Goal: Task Accomplishment & Management: Use online tool/utility

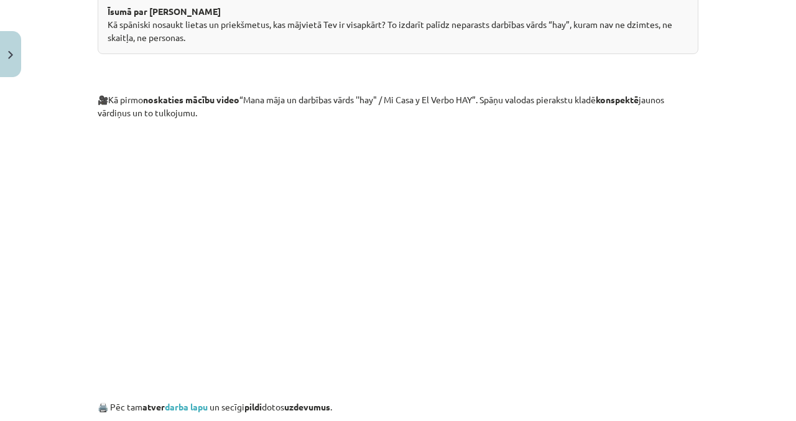
scroll to position [728, 0]
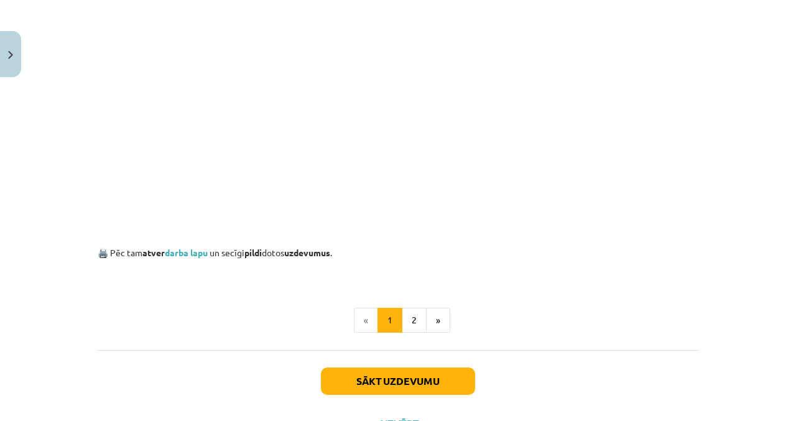
click at [204, 253] on link "darba lapu" at bounding box center [186, 252] width 43 height 11
click at [414, 318] on button "2" at bounding box center [414, 320] width 25 height 25
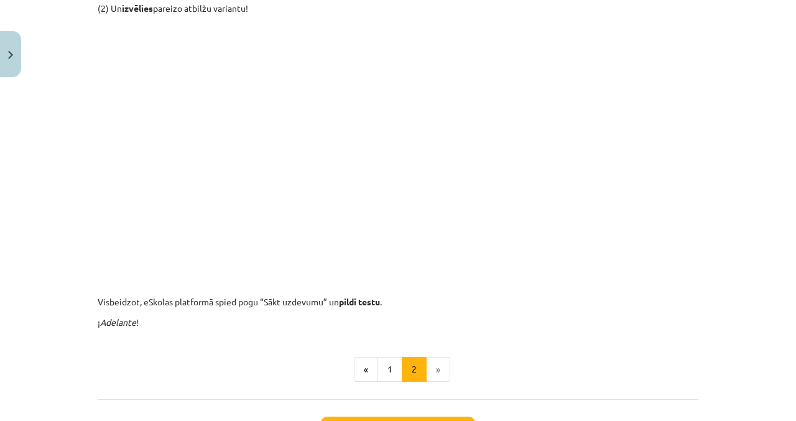
scroll to position [504, 0]
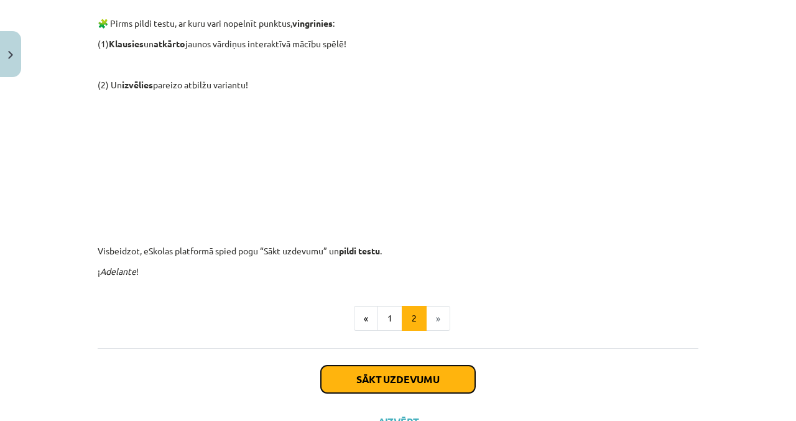
click at [433, 373] on button "Sākt uzdevumu" at bounding box center [398, 379] width 154 height 27
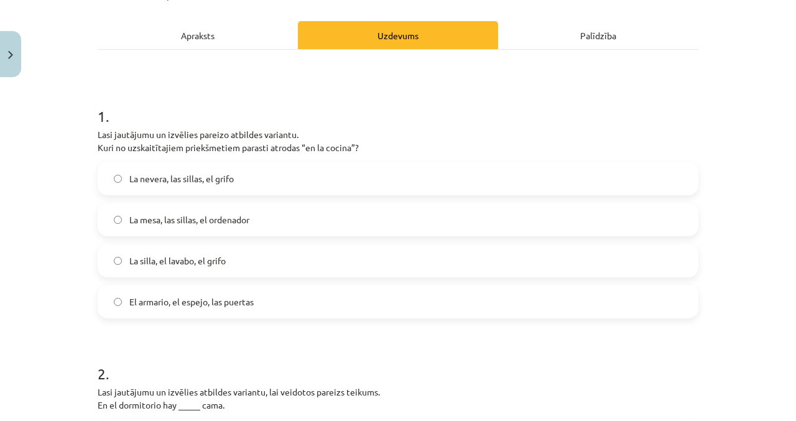
scroll to position [162, 0]
click at [355, 172] on label "La nevera, las sillas, el grifo" at bounding box center [398, 178] width 599 height 31
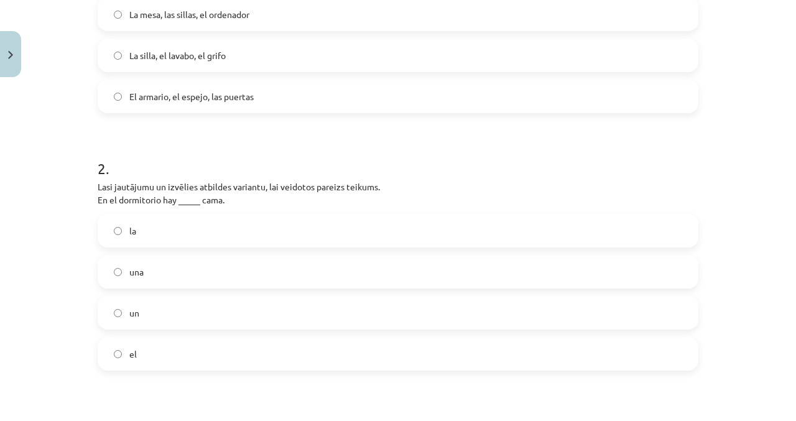
scroll to position [368, 0]
click at [441, 0] on label "La mesa, las sillas, el ordenador" at bounding box center [398, 13] width 599 height 31
click at [263, 238] on label "la" at bounding box center [398, 229] width 599 height 31
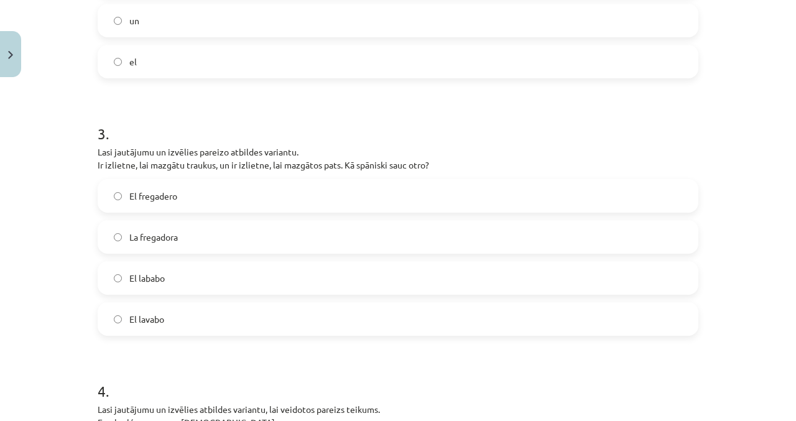
scroll to position [661, 0]
click at [302, 314] on label "El lavabo" at bounding box center [398, 317] width 599 height 31
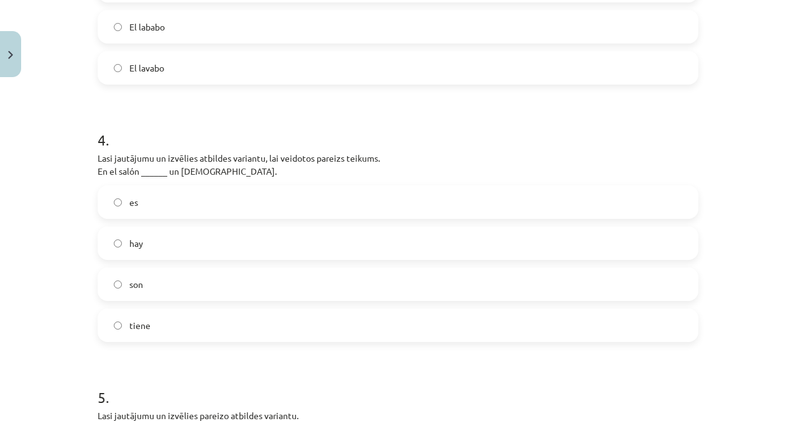
scroll to position [913, 0]
click at [281, 243] on label "hay" at bounding box center [398, 241] width 599 height 31
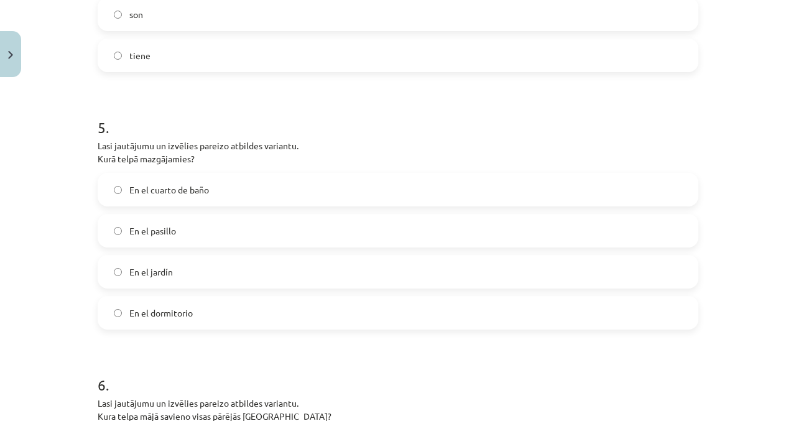
scroll to position [1185, 0]
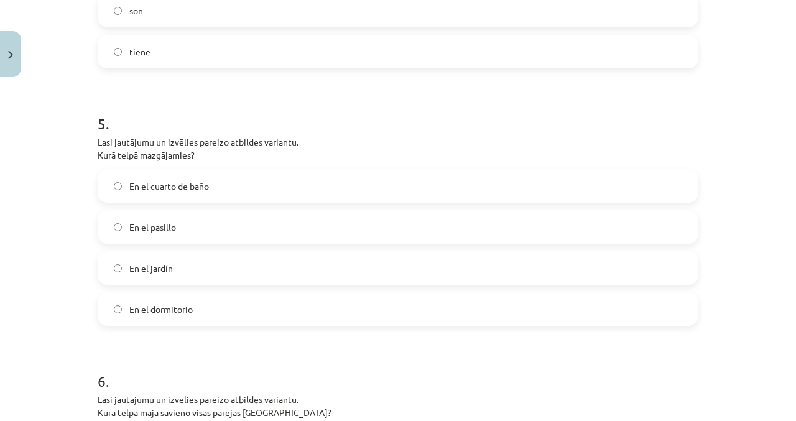
click at [319, 184] on label "En el cuarto de baño" at bounding box center [398, 185] width 599 height 31
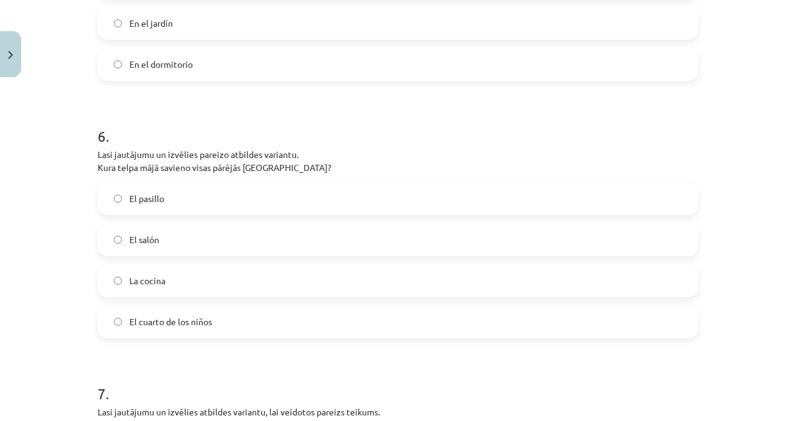
scroll to position [1433, 0]
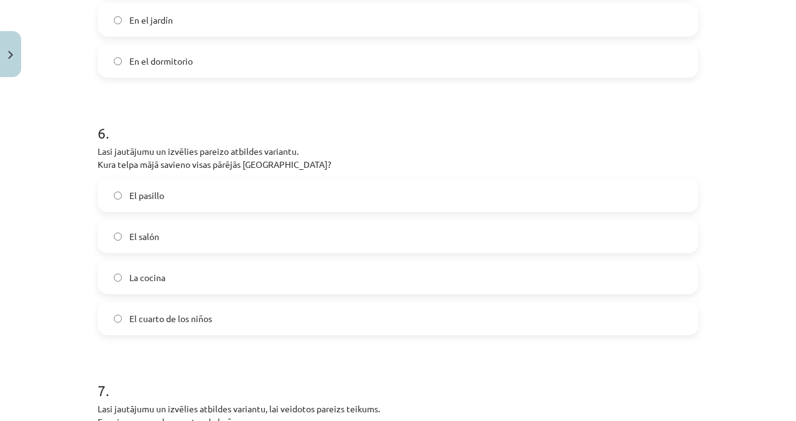
click at [235, 198] on label "El pasillo" at bounding box center [398, 195] width 599 height 31
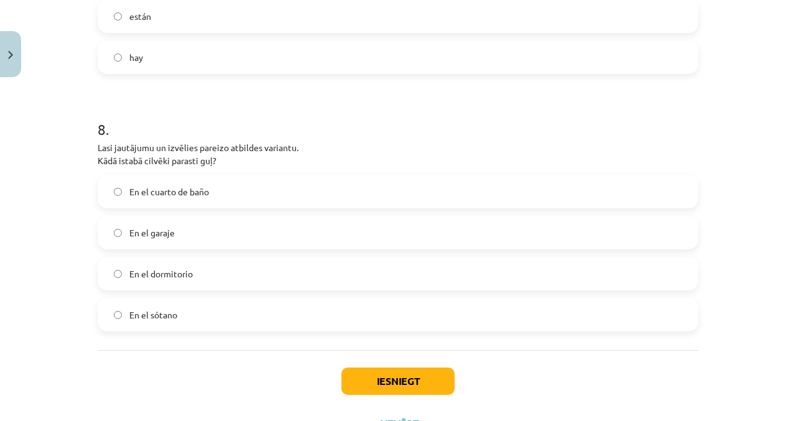
scroll to position [1954, 0]
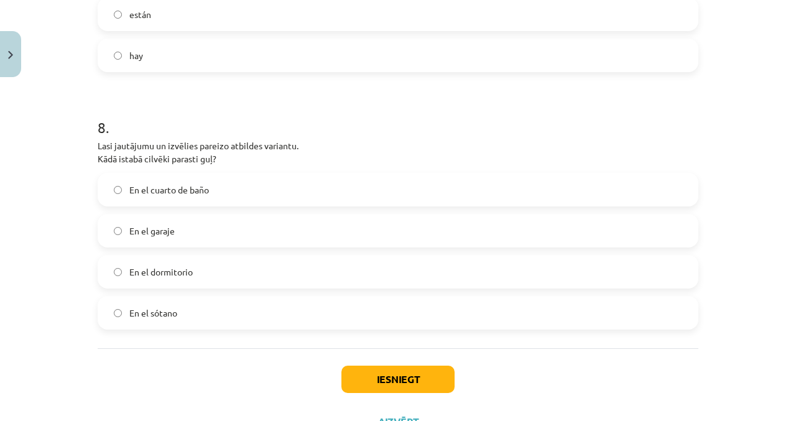
click at [261, 305] on label "En el sótano" at bounding box center [398, 312] width 599 height 31
click at [261, 271] on label "En el dormitorio" at bounding box center [398, 271] width 599 height 31
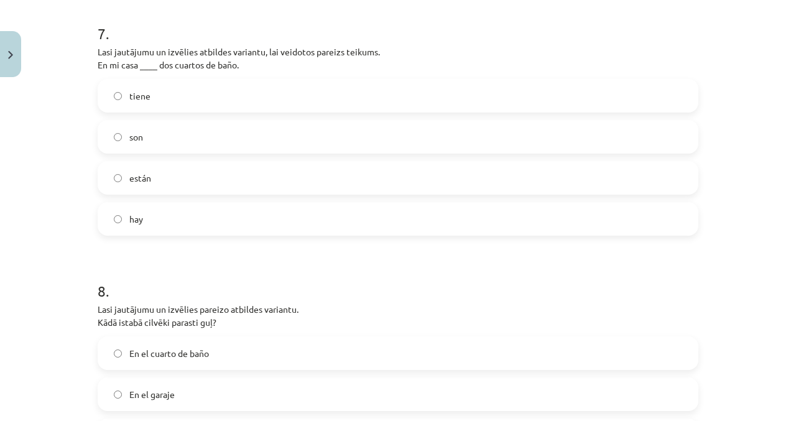
scroll to position [1783, 0]
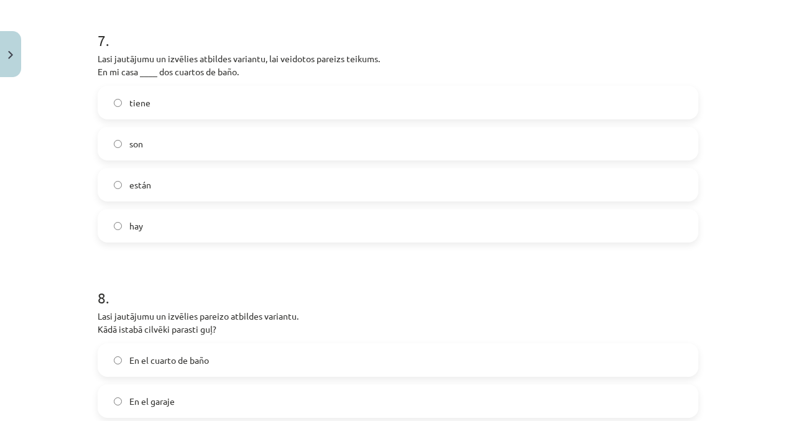
click at [293, 224] on label "hay" at bounding box center [398, 225] width 599 height 31
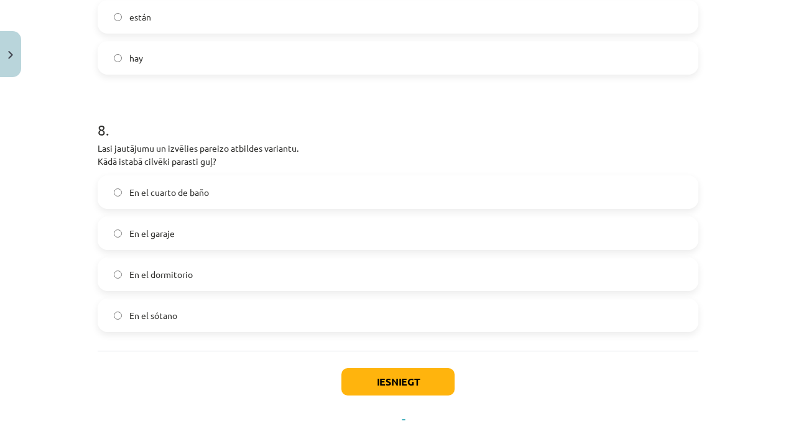
scroll to position [1952, 0]
click at [428, 375] on button "Iesniegt" at bounding box center [398, 380] width 113 height 27
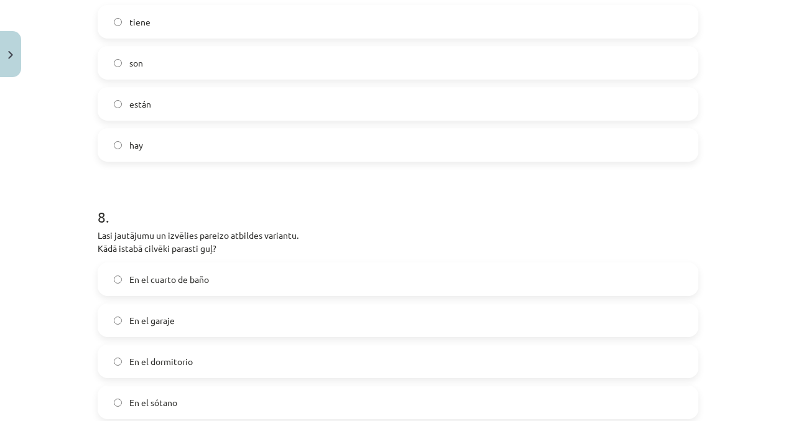
scroll to position [1954, 0]
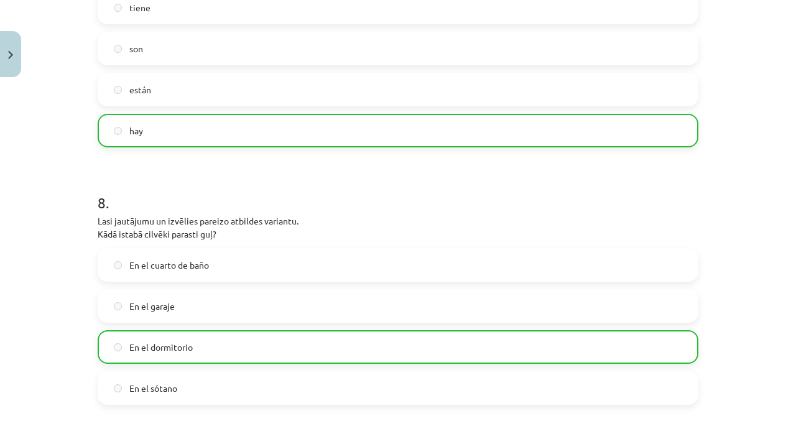
click at [608, 331] on div "En el cuarto de baño En el garaje En el dormitorio En el sótano" at bounding box center [398, 326] width 601 height 157
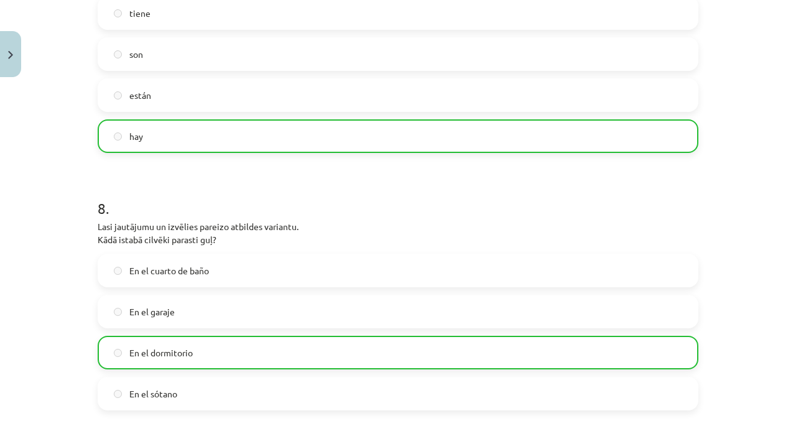
click at [610, 342] on label "En el dormitorio" at bounding box center [398, 352] width 599 height 31
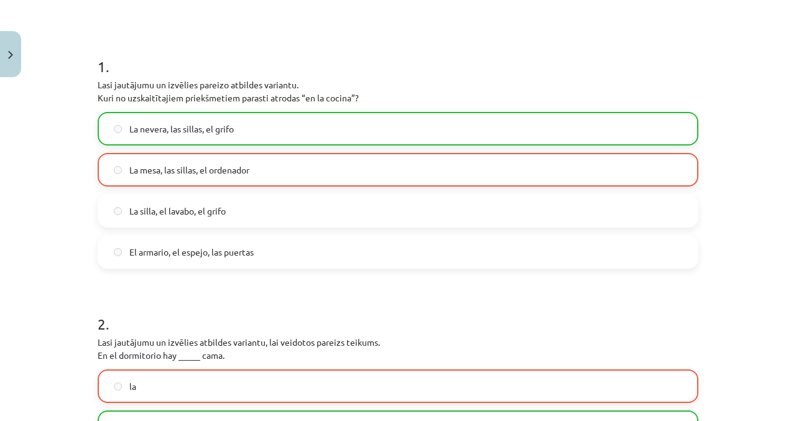
scroll to position [222, 0]
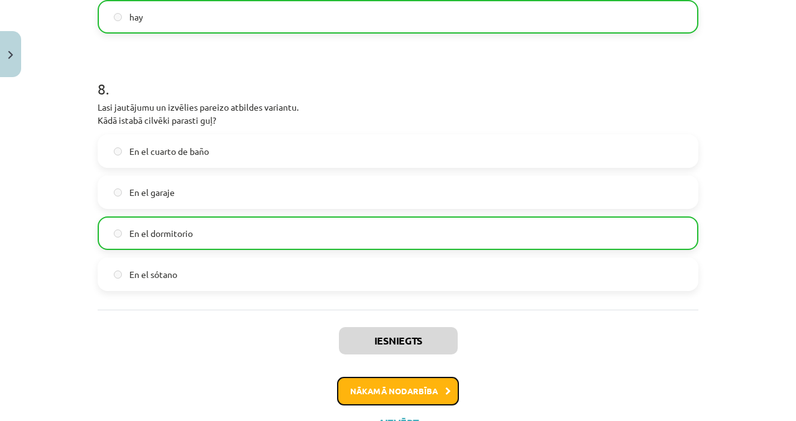
click at [444, 397] on button "Nākamā nodarbība" at bounding box center [398, 391] width 122 height 29
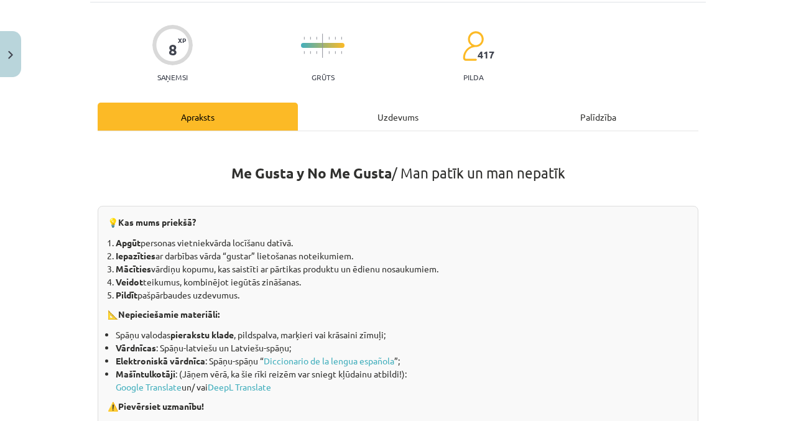
scroll to position [31, 0]
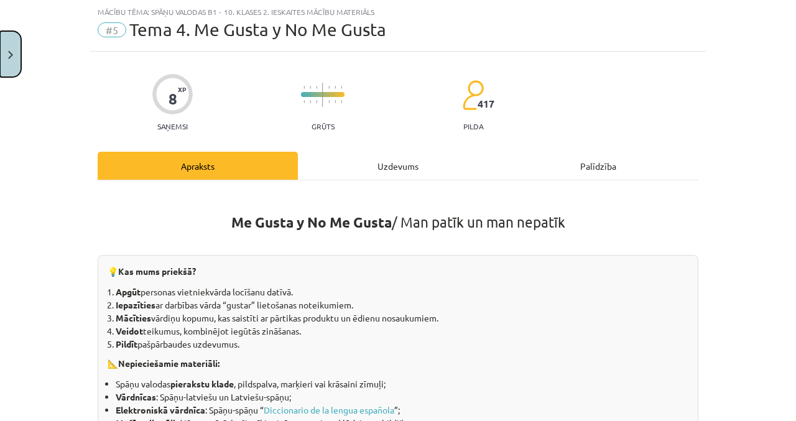
click at [0, 49] on button "Close" at bounding box center [10, 54] width 21 height 46
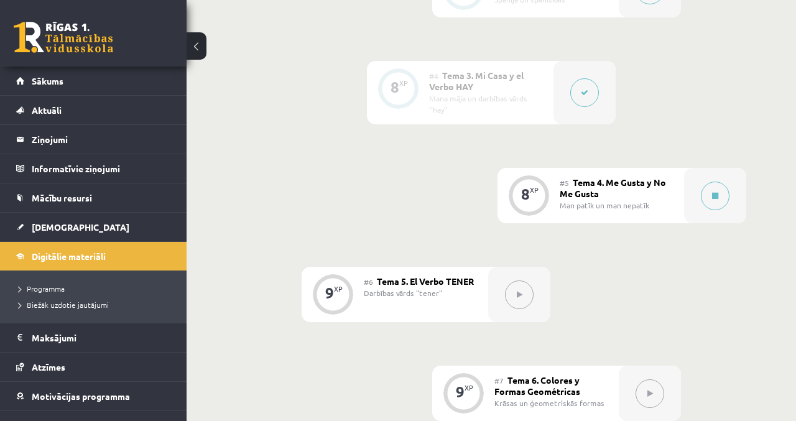
scroll to position [699, 0]
